Goal: Transaction & Acquisition: Purchase product/service

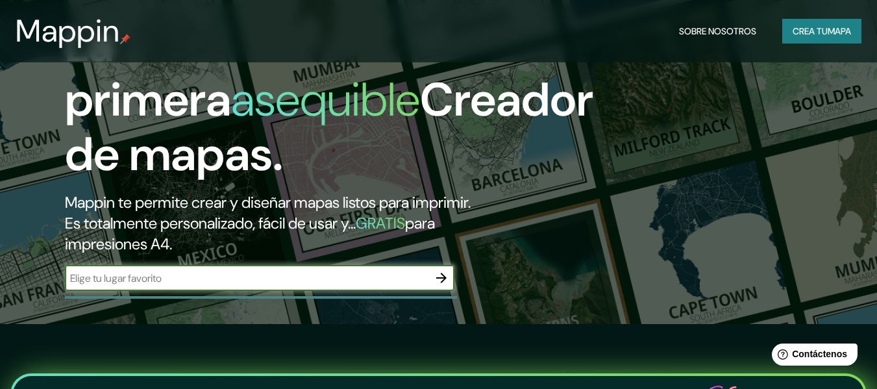
click at [436, 280] on icon "button" at bounding box center [442, 278] width 16 height 16
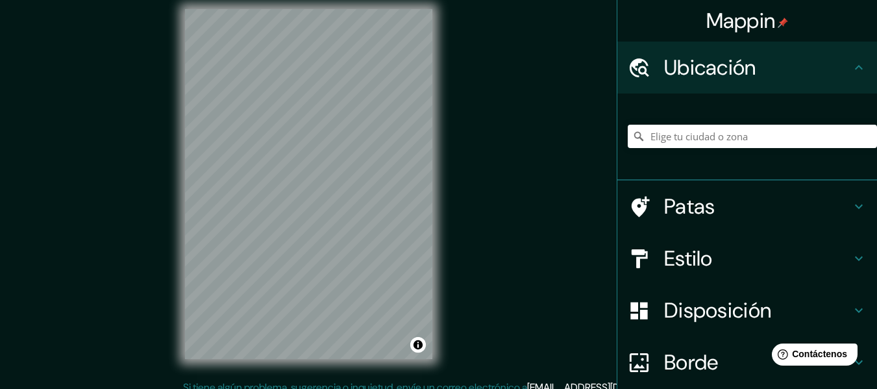
scroll to position [23, 0]
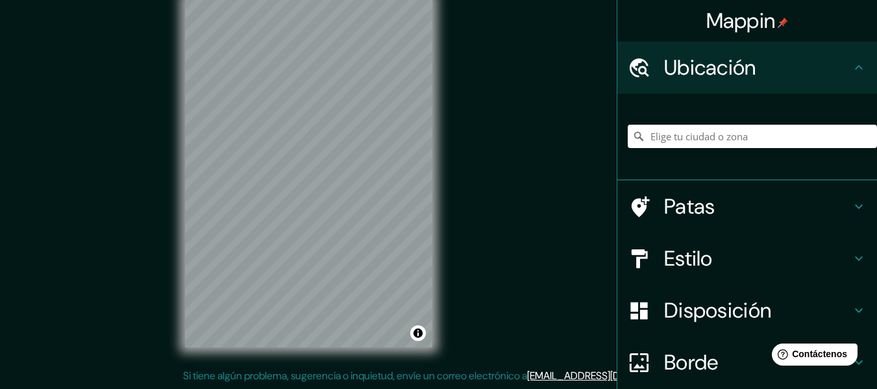
click at [667, 78] on font "Ubicación" at bounding box center [710, 67] width 92 height 27
click at [702, 139] on input "Elige tu ciudad o zona" at bounding box center [752, 136] width 249 height 23
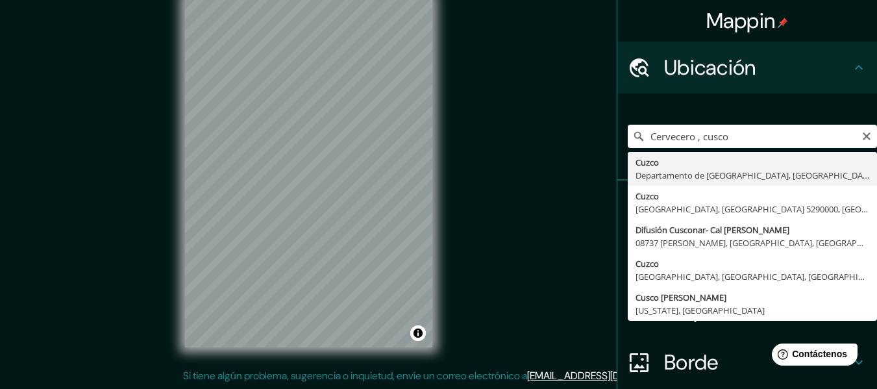
type input "Cusco, Departamento de Cusco, Perú"
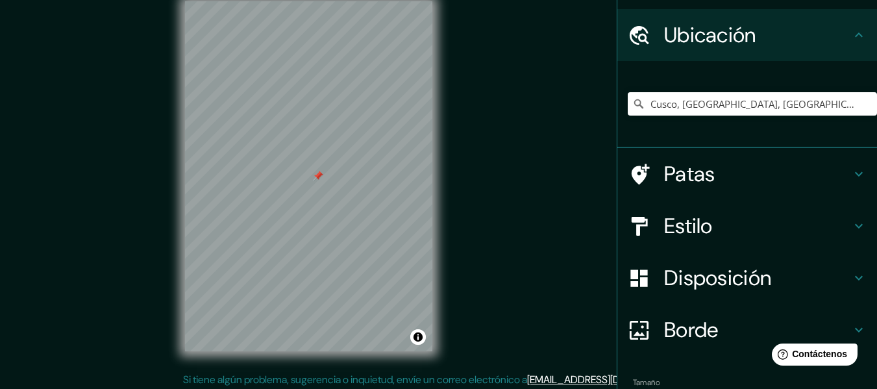
scroll to position [65, 0]
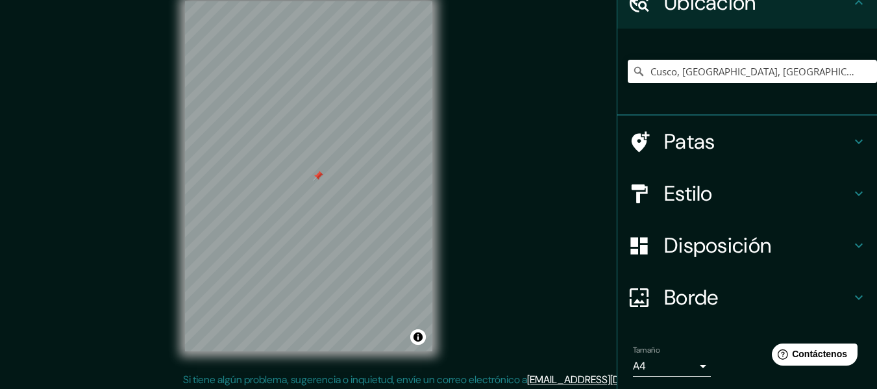
click at [822, 256] on h4 "Disposición" at bounding box center [757, 245] width 187 height 26
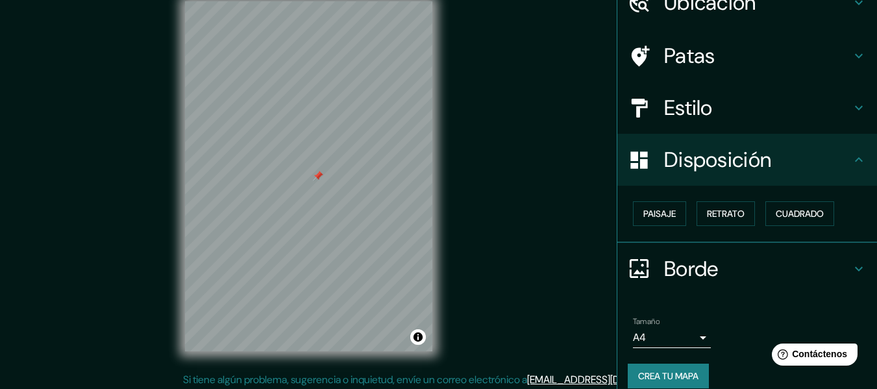
click at [718, 126] on div "Estilo" at bounding box center [747, 108] width 260 height 52
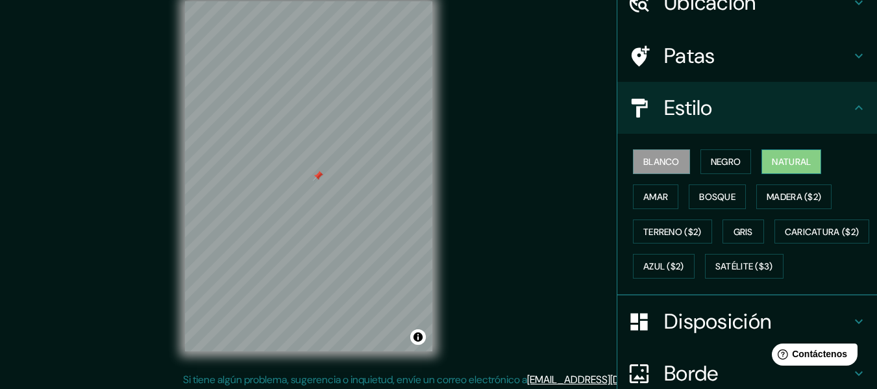
click at [790, 165] on font "Natural" at bounding box center [791, 162] width 39 height 12
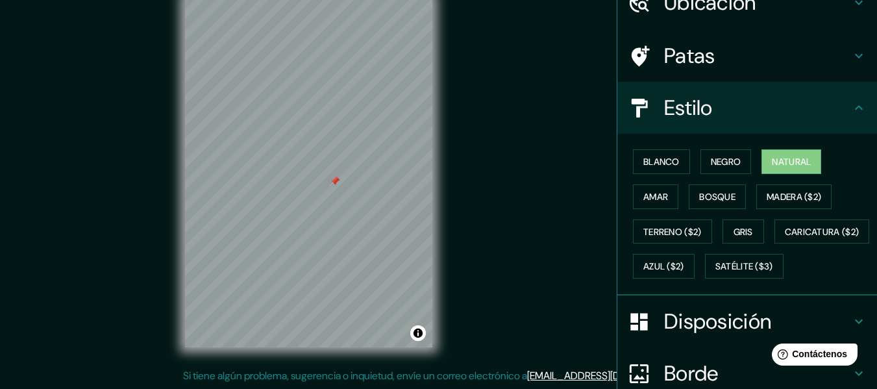
click at [628, 190] on div "Blanco Negro Natural Amar Bosque Madera ($2) Terreno ($2) Gris Caricatura ($2) …" at bounding box center [752, 214] width 249 height 140
click at [644, 191] on font "Amar" at bounding box center [655, 197] width 25 height 12
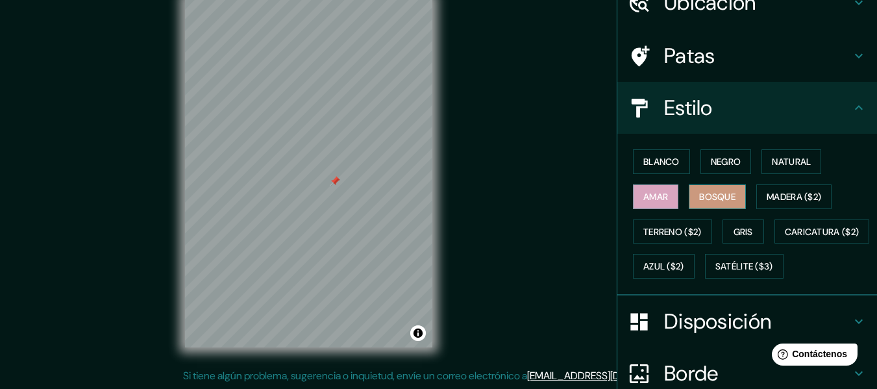
click at [720, 195] on font "Bosque" at bounding box center [717, 197] width 36 height 12
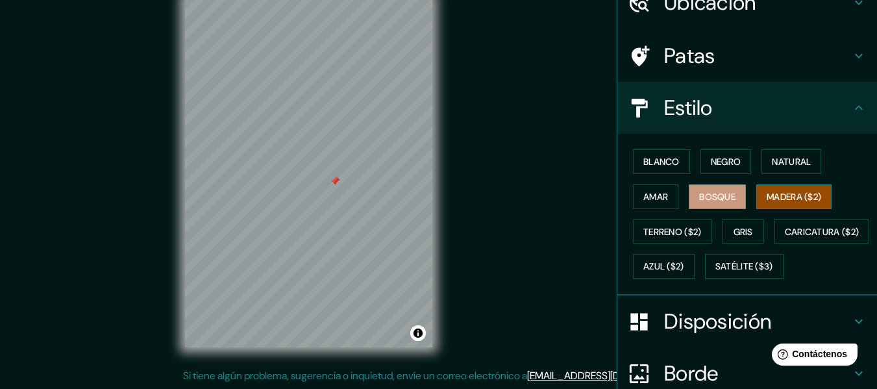
click at [767, 197] on font "Madera ($2)" at bounding box center [794, 197] width 55 height 12
click at [680, 242] on button "Terreno ($2)" at bounding box center [672, 231] width 79 height 25
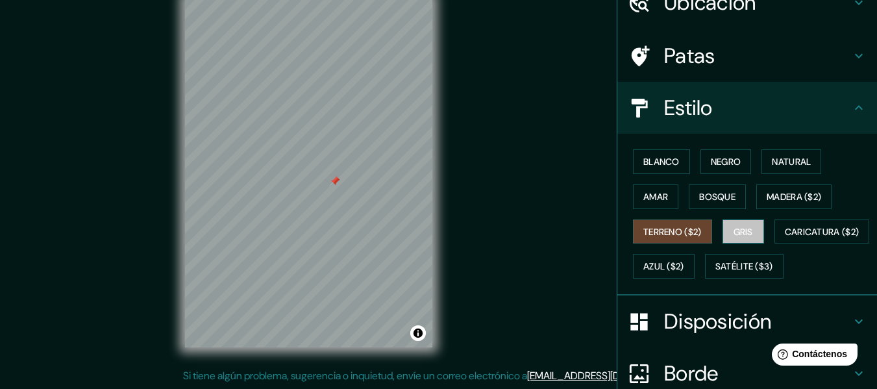
click at [734, 230] on font "Gris" at bounding box center [743, 232] width 19 height 12
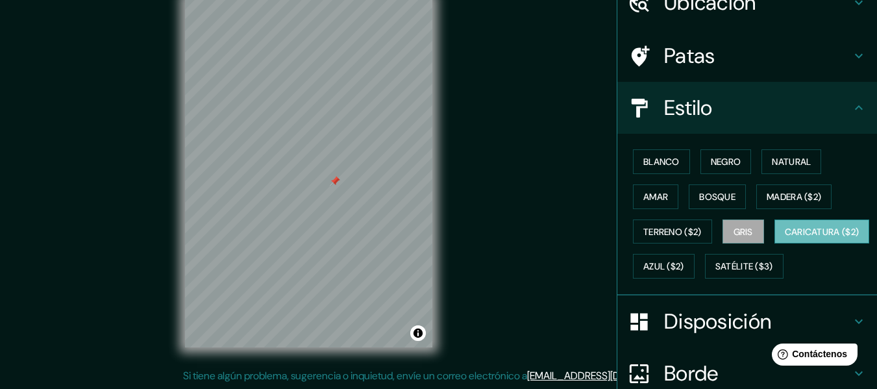
click at [785, 240] on font "Caricatura ($2)" at bounding box center [822, 231] width 75 height 17
click at [684, 259] on font "Azul ($2)" at bounding box center [663, 266] width 41 height 17
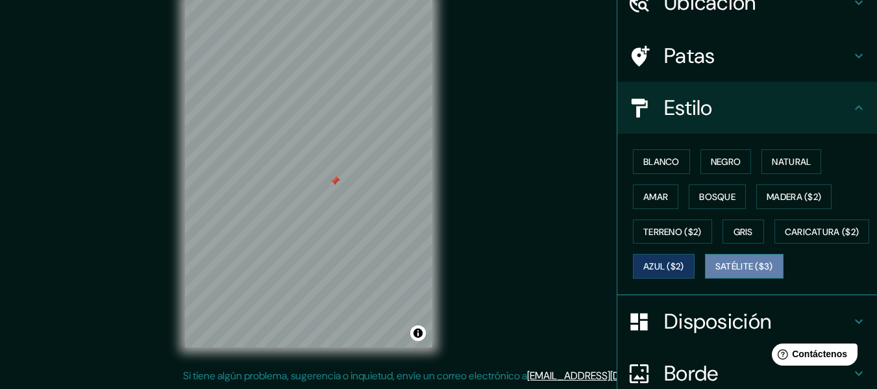
click at [715, 273] on font "Satélite ($3)" at bounding box center [744, 267] width 58 height 12
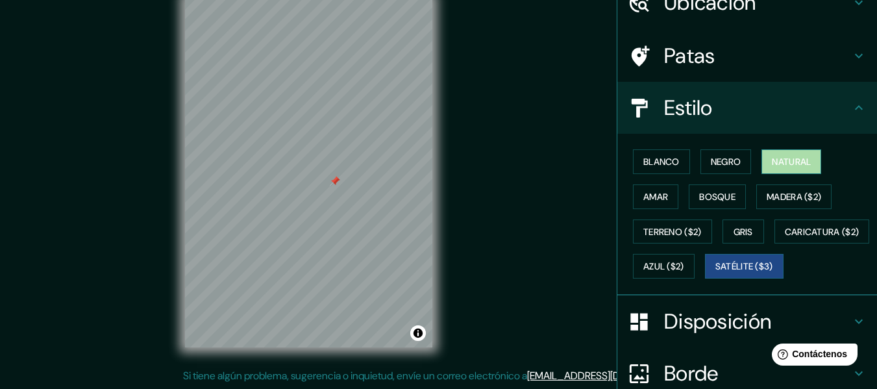
click at [794, 172] on button "Natural" at bounding box center [792, 161] width 60 height 25
